Goal: Task Accomplishment & Management: Complete application form

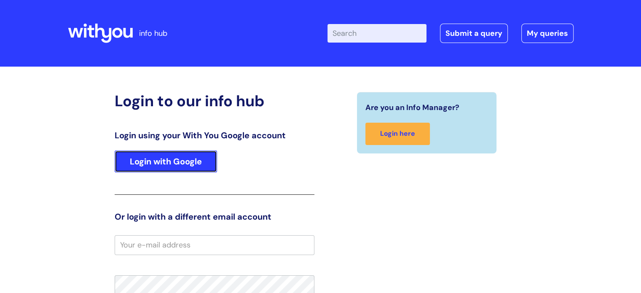
click at [153, 160] on link "Login with Google" at bounding box center [166, 161] width 102 height 22
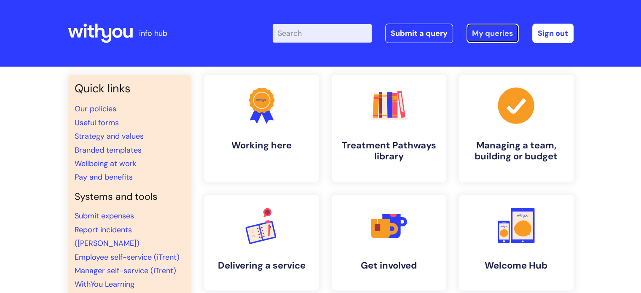
click at [489, 33] on link "My queries" at bounding box center [493, 33] width 52 height 19
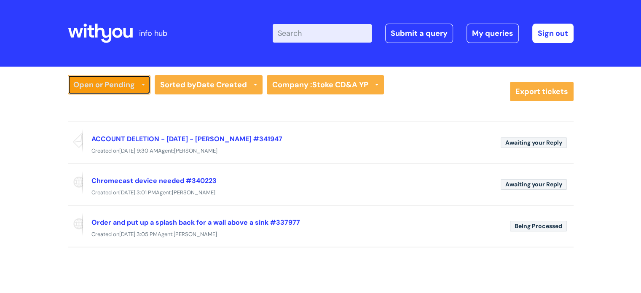
click at [140, 81] on link "Open or Pending" at bounding box center [109, 84] width 83 height 19
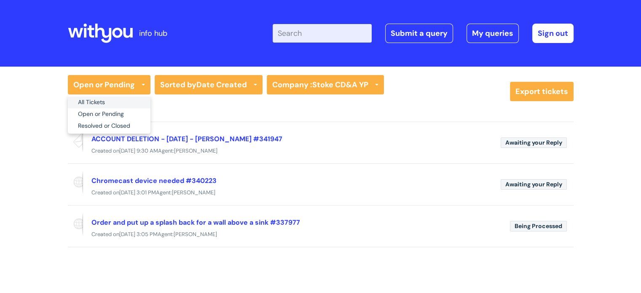
click at [117, 99] on link "All Tickets" at bounding box center [109, 103] width 83 height 12
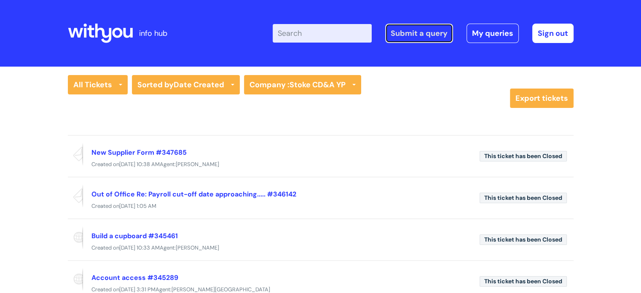
click at [416, 30] on link "Submit a query" at bounding box center [419, 33] width 68 height 19
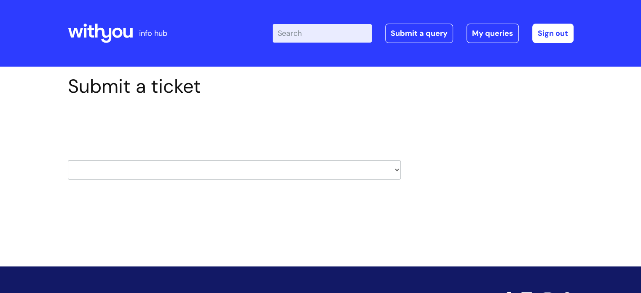
click at [398, 170] on select "HR / People IT and Support Clinical Drug Alerts Finance Accounts Data Support T…" at bounding box center [234, 169] width 333 height 19
select select "property_&_estates"
click at [68, 160] on select "HR / People IT and Support Clinical Drug Alerts Finance Accounts Data Support T…" at bounding box center [234, 169] width 333 height 19
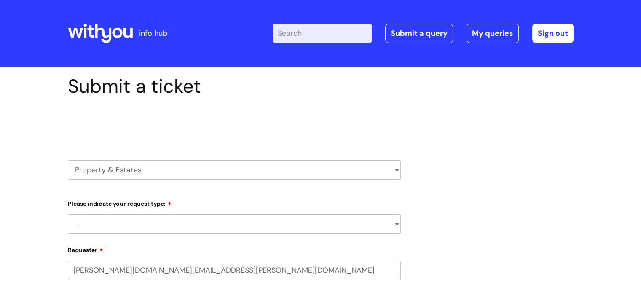
select select "80004418200"
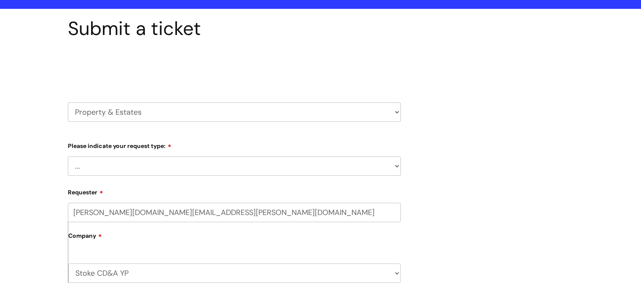
scroll to position [126, 0]
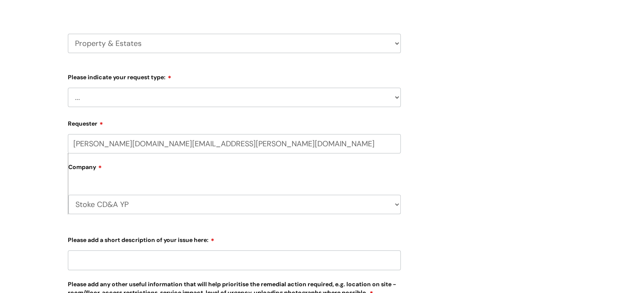
click at [398, 96] on select "... Facilities Support Lease/ Tenancy Agreements Health & Safety and Environmen…" at bounding box center [234, 97] width 333 height 19
select select "Facilities Support"
click at [68, 88] on select "... Facilities Support Lease/ Tenancy Agreements Health & Safety and Environmen…" at bounding box center [234, 97] width 333 height 19
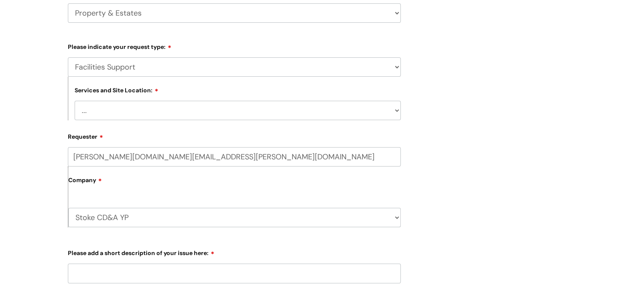
scroll to position [169, 0]
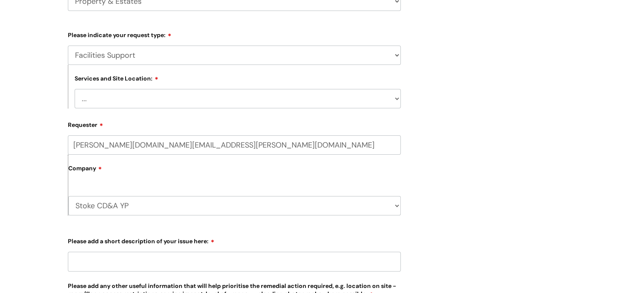
click at [398, 99] on select "... [GEOGRAPHIC_DATA] [GEOGRAPHIC_DATA] [GEOGRAPHIC_DATA] [GEOGRAPHIC_DATA] [GE…" at bounding box center [238, 98] width 326 height 19
select select "[GEOGRAPHIC_DATA]"
click at [75, 89] on select "... [GEOGRAPHIC_DATA] [GEOGRAPHIC_DATA] [GEOGRAPHIC_DATA] [GEOGRAPHIC_DATA] [GE…" at bounding box center [238, 98] width 326 height 19
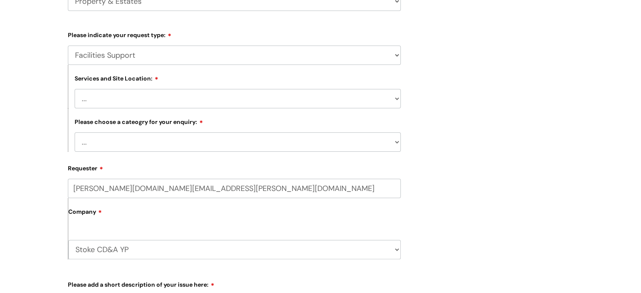
click at [397, 142] on select "... Electrical and Lighting Plumbing and Drainage Heating and Cooling Fixtures,…" at bounding box center [238, 141] width 326 height 19
select select "Fixtures, Fittings, and Furniture"
click at [75, 133] on select "... Electrical and Lighting Plumbing and Drainage Heating and Cooling Fixtures,…" at bounding box center [238, 141] width 326 height 19
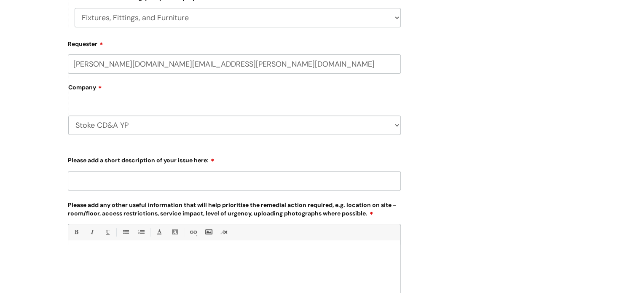
scroll to position [295, 0]
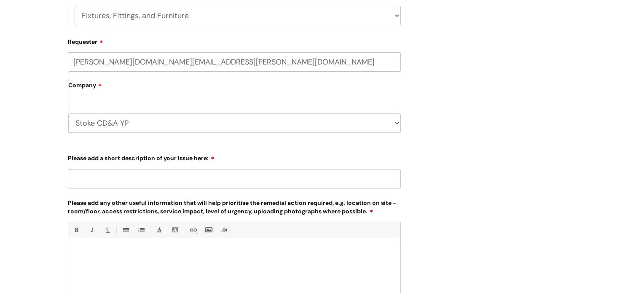
click at [108, 183] on input "Please add a short description of your issue here:" at bounding box center [234, 178] width 333 height 19
type input "Handyman tasks"
click at [101, 255] on p at bounding box center [234, 253] width 319 height 8
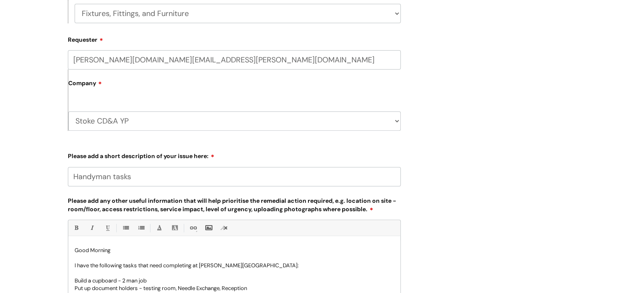
scroll to position [296, 0]
click at [147, 288] on p "Put up document holders - testing room, Needle Exchange, Reception" at bounding box center [234, 289] width 319 height 8
click at [268, 289] on p "Put up document holders - Testing room, Needle Exchange, Reception" at bounding box center [234, 289] width 319 height 8
click at [268, 289] on p "Put up document holders - Testing room, Needle Exchange and Reception" at bounding box center [234, 289] width 319 height 8
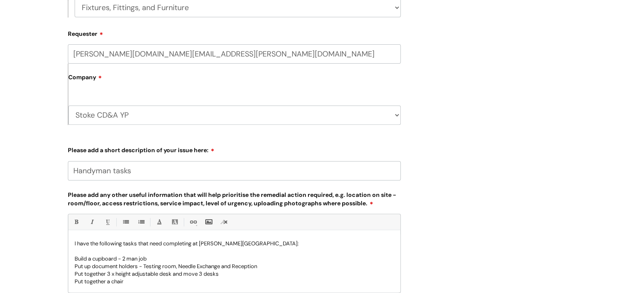
scroll to position [24, 0]
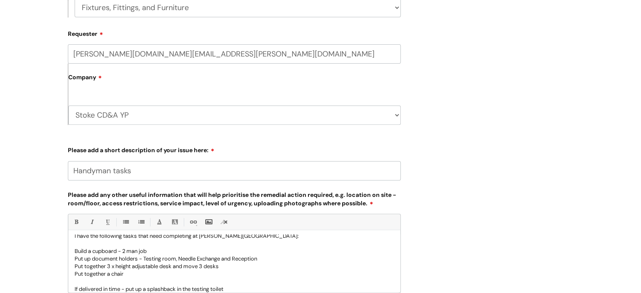
click at [177, 288] on p "If delivered in time - put up a splashback in the testing toilet" at bounding box center [234, 289] width 319 height 8
click at [267, 288] on p "If delivered in time - put up a splashback above the sink in the testing toilet" at bounding box center [234, 289] width 319 height 8
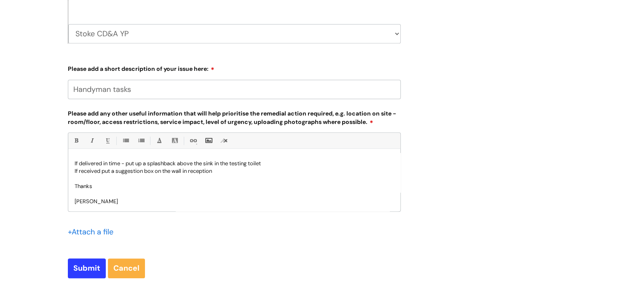
scroll to position [430, 0]
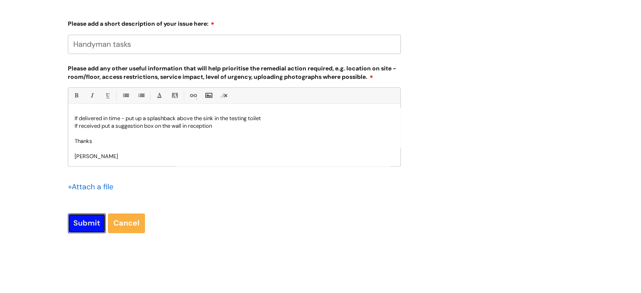
click at [84, 225] on input "Submit" at bounding box center [87, 222] width 38 height 19
type input "Please Wait..."
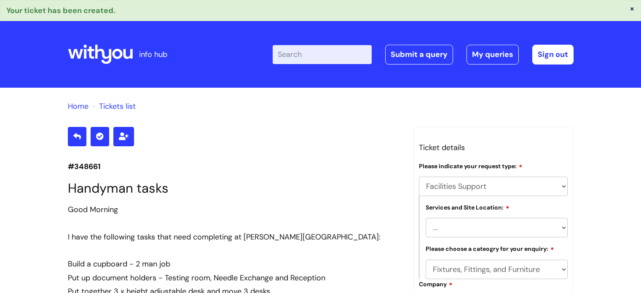
select select "Facilities Support"
select select "[GEOGRAPHIC_DATA]"
select select "Fixtures, Fittings, and Furniture"
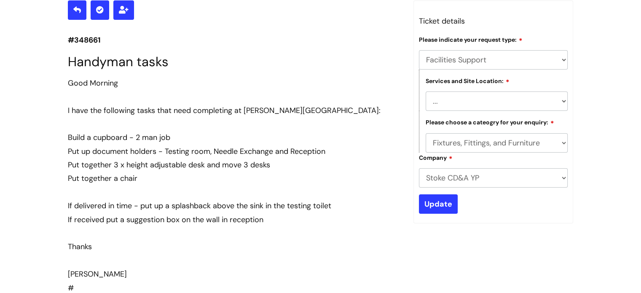
scroll to position [42, 0]
